Goal: Communication & Community: Participate in discussion

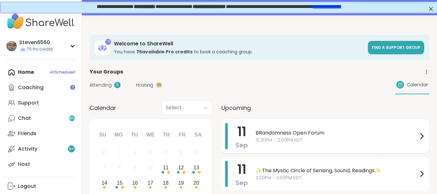
click at [333, 136] on span "BRandomness Open Forum" at bounding box center [336, 133] width 162 height 8
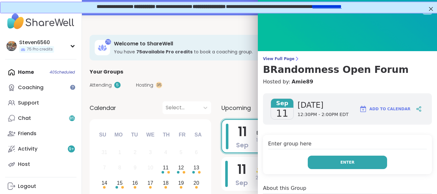
click at [352, 162] on span "Enter" at bounding box center [347, 162] width 14 height 6
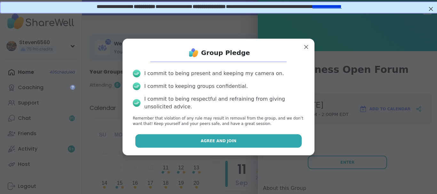
click at [278, 142] on button "Agree and Join" at bounding box center [218, 140] width 167 height 13
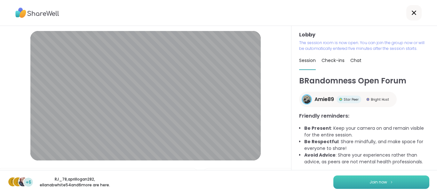
click at [365, 181] on button "Join now" at bounding box center [381, 181] width 96 height 13
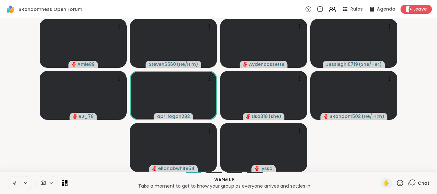
click at [23, 60] on video-player-container "Amie89 Steven6560 ( He/Him ) Aydencossette Jessiegirl0719 ( She/Her ) RJ_78 apr…" at bounding box center [218, 95] width 429 height 148
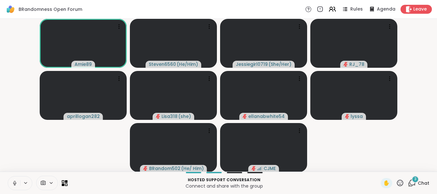
click at [418, 45] on video-player-container "Amie89 Steven6560 ( He/Him ) Jessiegirl0719 ( She/Her ) RJ_78 aprillogan282 Lis…" at bounding box center [218, 95] width 429 height 148
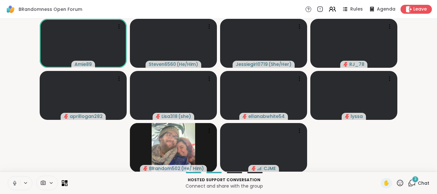
click at [415, 178] on span "3" at bounding box center [415, 178] width 2 height 5
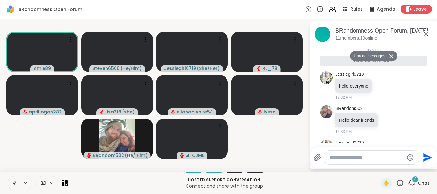
scroll to position [136, 0]
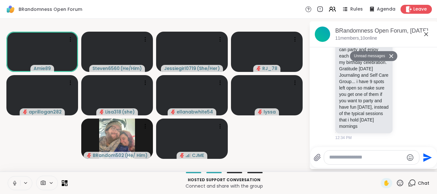
click at [391, 52] on button at bounding box center [392, 55] width 10 height 9
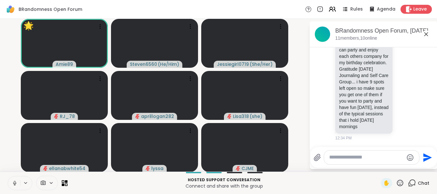
click at [400, 183] on icon at bounding box center [400, 183] width 8 height 8
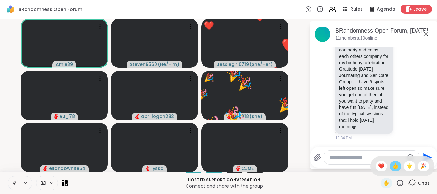
click at [392, 167] on span "👍" at bounding box center [395, 166] width 6 height 8
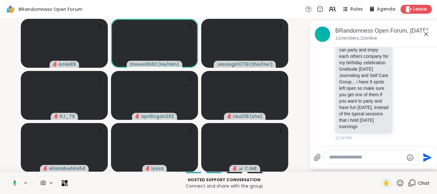
scroll to position [175, 0]
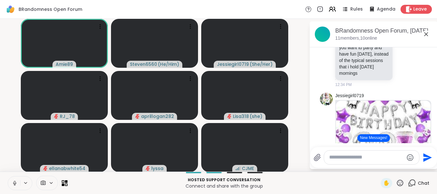
click at [15, 183] on icon at bounding box center [15, 183] width 6 height 6
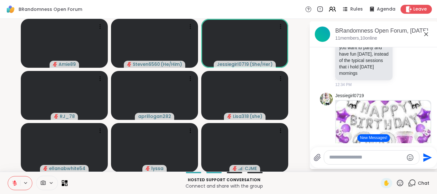
click at [323, 161] on div at bounding box center [366, 157] width 106 height 14
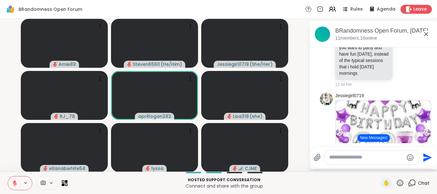
click at [337, 161] on div at bounding box center [371, 158] width 95 height 14
click at [336, 158] on textarea "Type your message" at bounding box center [366, 157] width 74 height 7
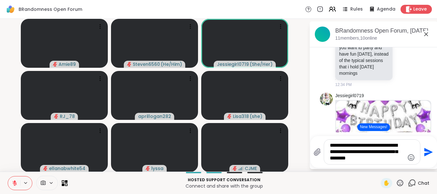
type textarea "**********"
click at [425, 152] on icon "Send" at bounding box center [427, 152] width 10 height 10
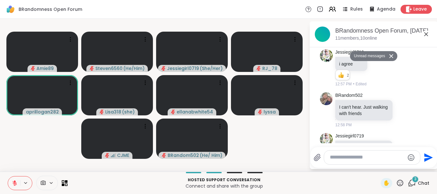
scroll to position [806, 0]
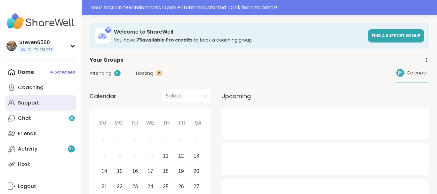
click at [37, 103] on div "Support" at bounding box center [28, 102] width 21 height 7
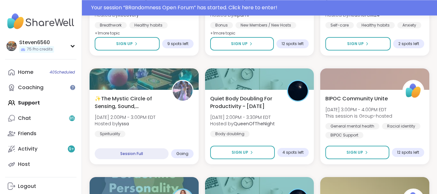
scroll to position [413, 0]
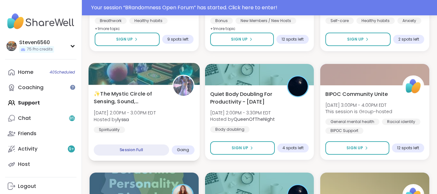
click at [122, 118] on b "lyssa" at bounding box center [122, 119] width 11 height 6
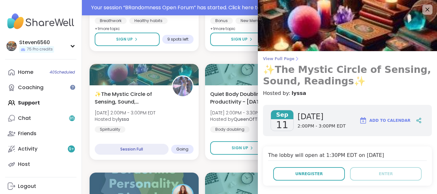
click at [294, 57] on icon at bounding box center [296, 58] width 5 height 5
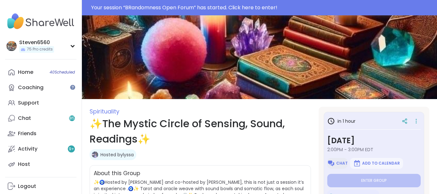
click at [336, 163] on button "Chat" at bounding box center [337, 163] width 20 height 11
type textarea "*"
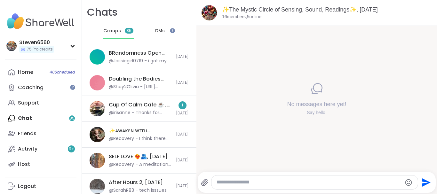
click at [201, 183] on icon at bounding box center [205, 183] width 8 height 8
click at [0, 0] on input "file" at bounding box center [0, 0] width 0 height 0
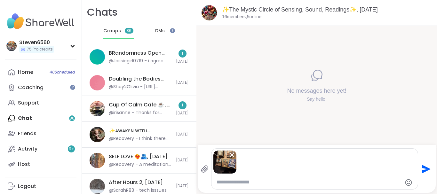
click at [423, 168] on icon "Send" at bounding box center [426, 169] width 9 height 9
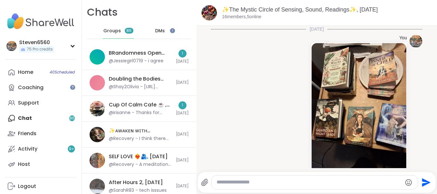
scroll to position [43, 0]
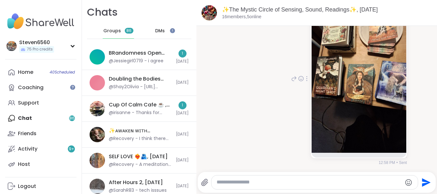
click at [384, 134] on img at bounding box center [358, 77] width 95 height 152
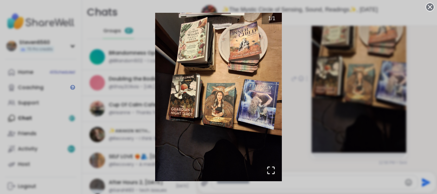
click at [427, 10] on icon at bounding box center [429, 7] width 9 height 9
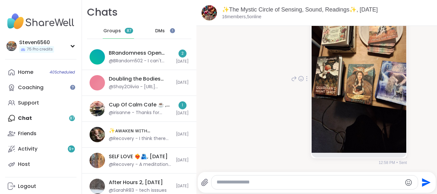
click at [203, 184] on icon at bounding box center [204, 182] width 6 height 7
click at [0, 0] on input "file" at bounding box center [0, 0] width 0 height 0
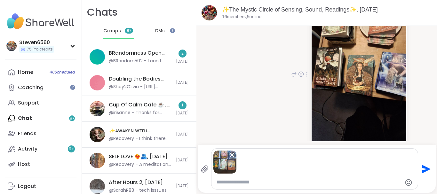
click at [306, 73] on icon at bounding box center [306, 74] width 1 height 5
click at [307, 83] on icon at bounding box center [306, 83] width 6 height 6
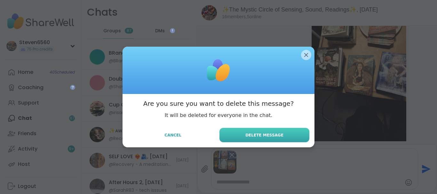
click at [276, 133] on span "Delete Message" at bounding box center [264, 135] width 38 height 6
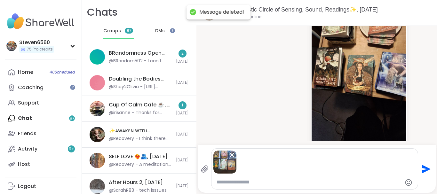
click at [424, 166] on icon "Send" at bounding box center [426, 169] width 9 height 9
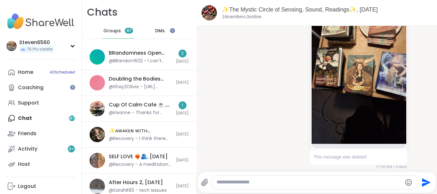
scroll to position [234, 0]
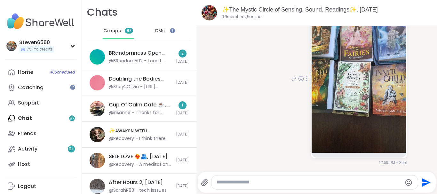
click at [350, 101] on img at bounding box center [358, 77] width 95 height 152
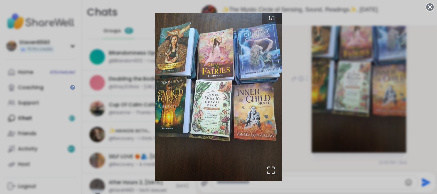
scroll to position [0, 0]
click at [304, 137] on div "1 / 1" at bounding box center [218, 97] width 437 height 194
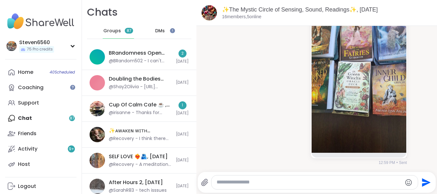
drag, startPoint x: 248, startPoint y: 53, endPoint x: 208, endPoint y: 64, distance: 41.9
click at [208, 64] on li "You 12:59 PM • Sent" at bounding box center [317, 79] width 228 height 178
